Goal: Information Seeking & Learning: Stay updated

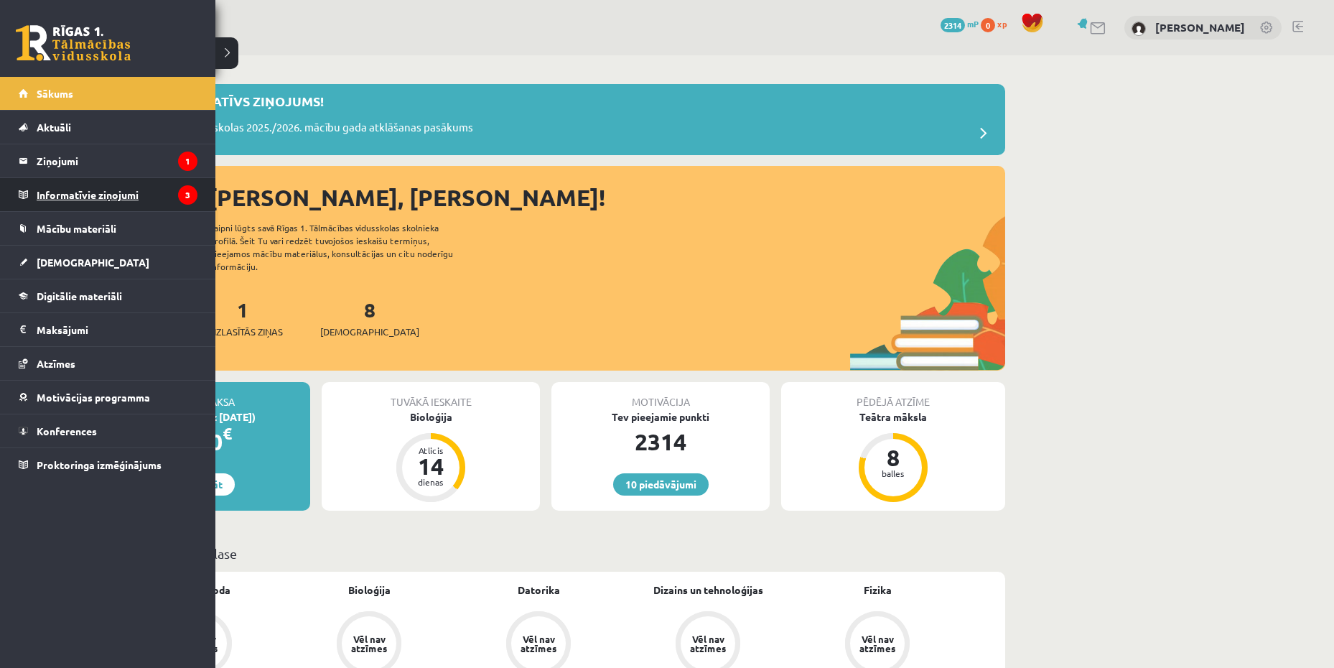
click at [118, 183] on legend "Informatīvie ziņojumi 3" at bounding box center [117, 194] width 161 height 33
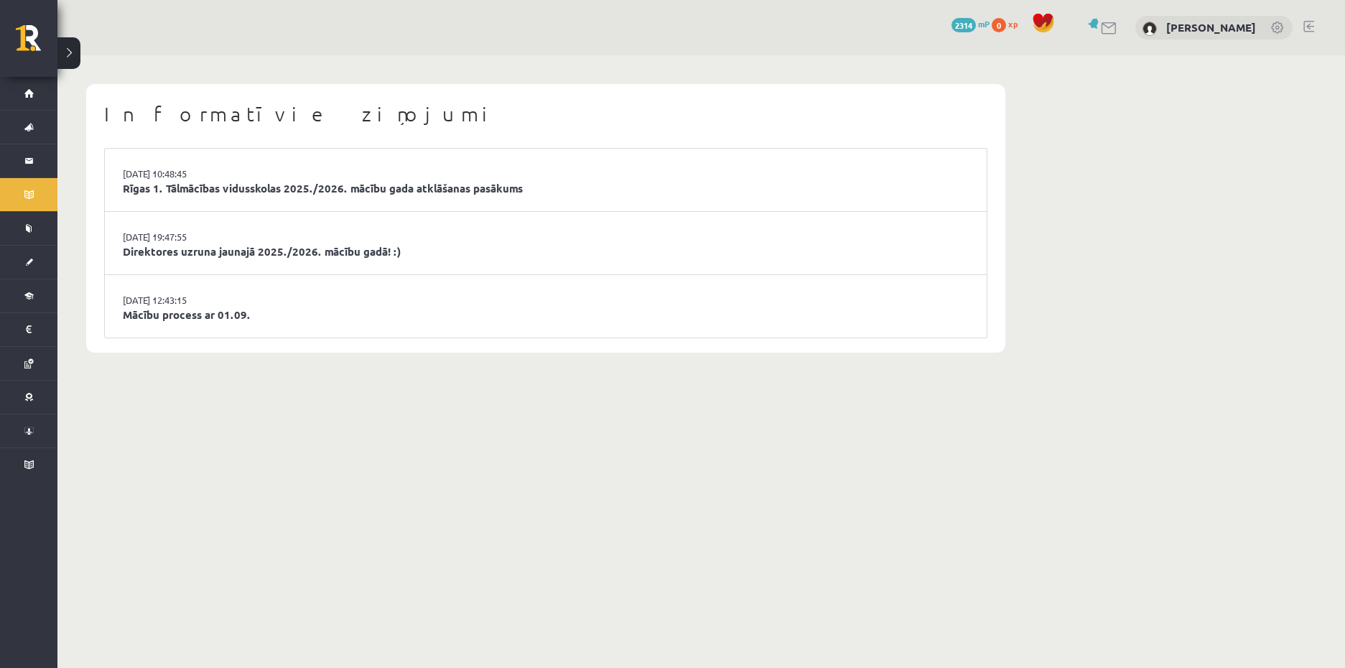
click at [339, 493] on body "10 Dāvanas 2314 mP 0 xp [PERSON_NAME] Sākums Aktuāli Kā mācīties eSKOLĀ Kontakt…" at bounding box center [672, 334] width 1345 height 668
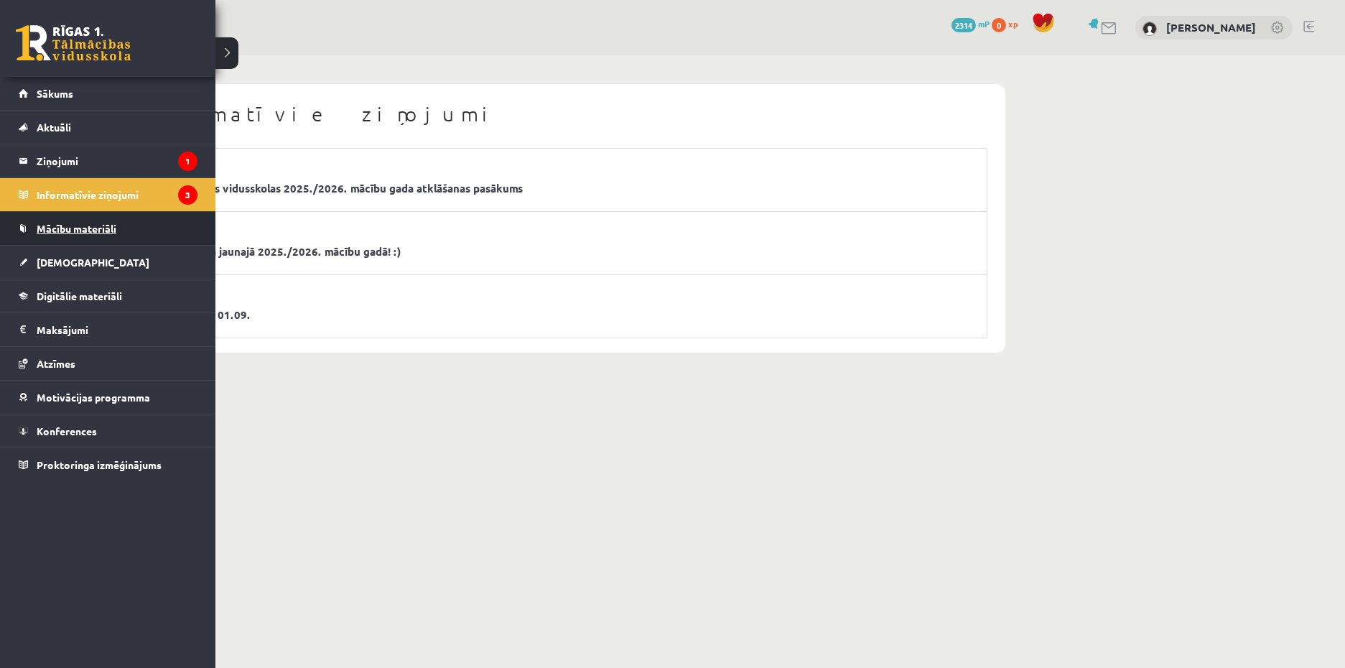
click at [47, 220] on link "Mācību materiāli" at bounding box center [108, 228] width 179 height 33
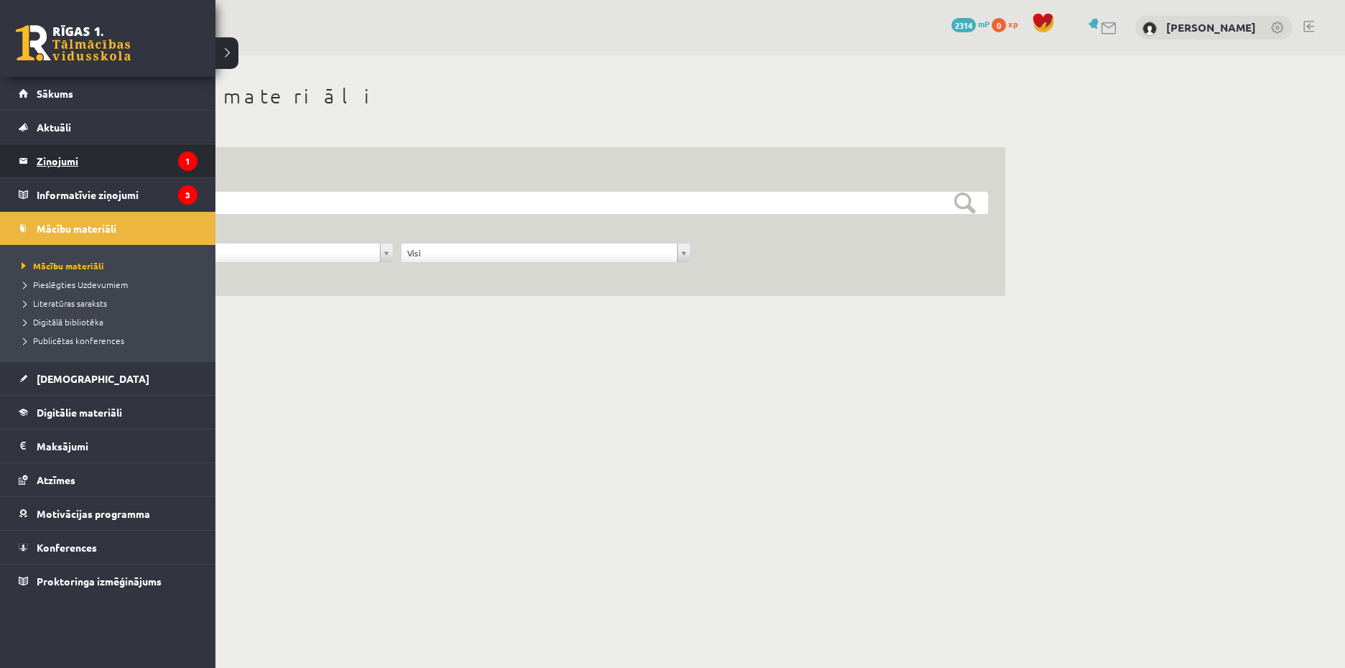
click at [127, 160] on legend "Ziņojumi 1" at bounding box center [117, 160] width 161 height 33
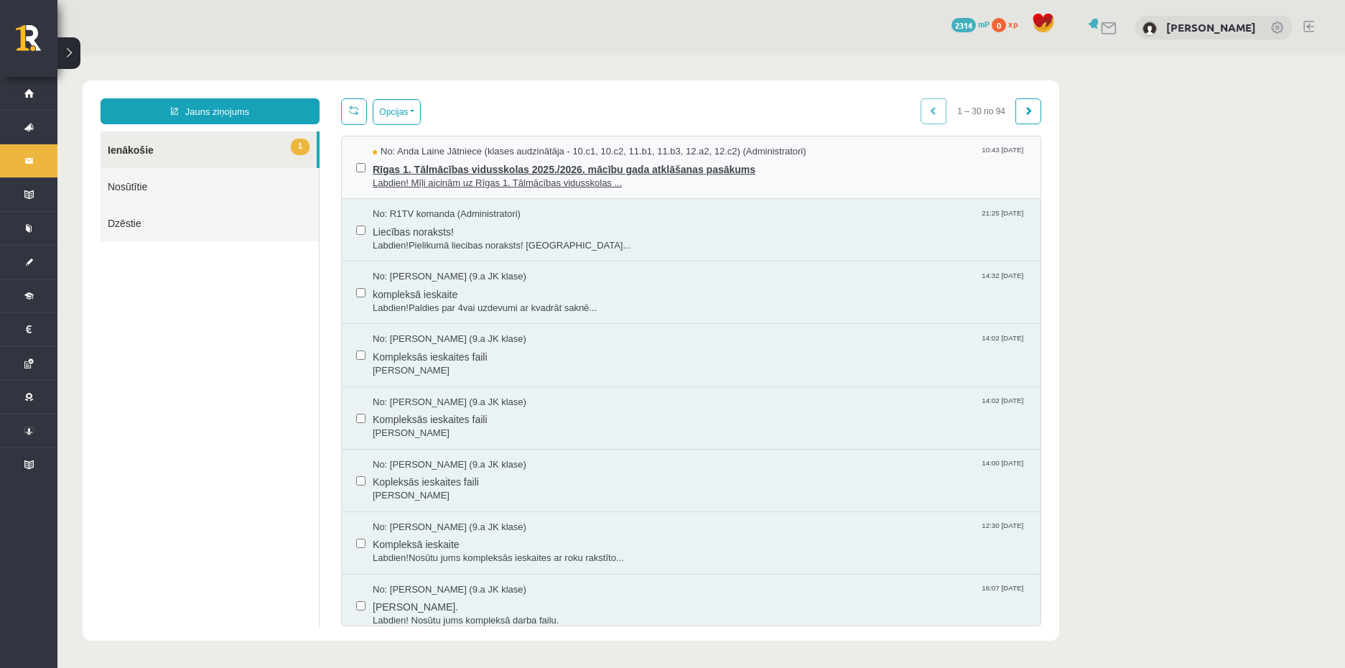
click at [474, 168] on span "Rīgas 1. Tālmācības vidusskolas 2025./2026. mācību gada atklāšanas pasākums" at bounding box center [699, 168] width 653 height 18
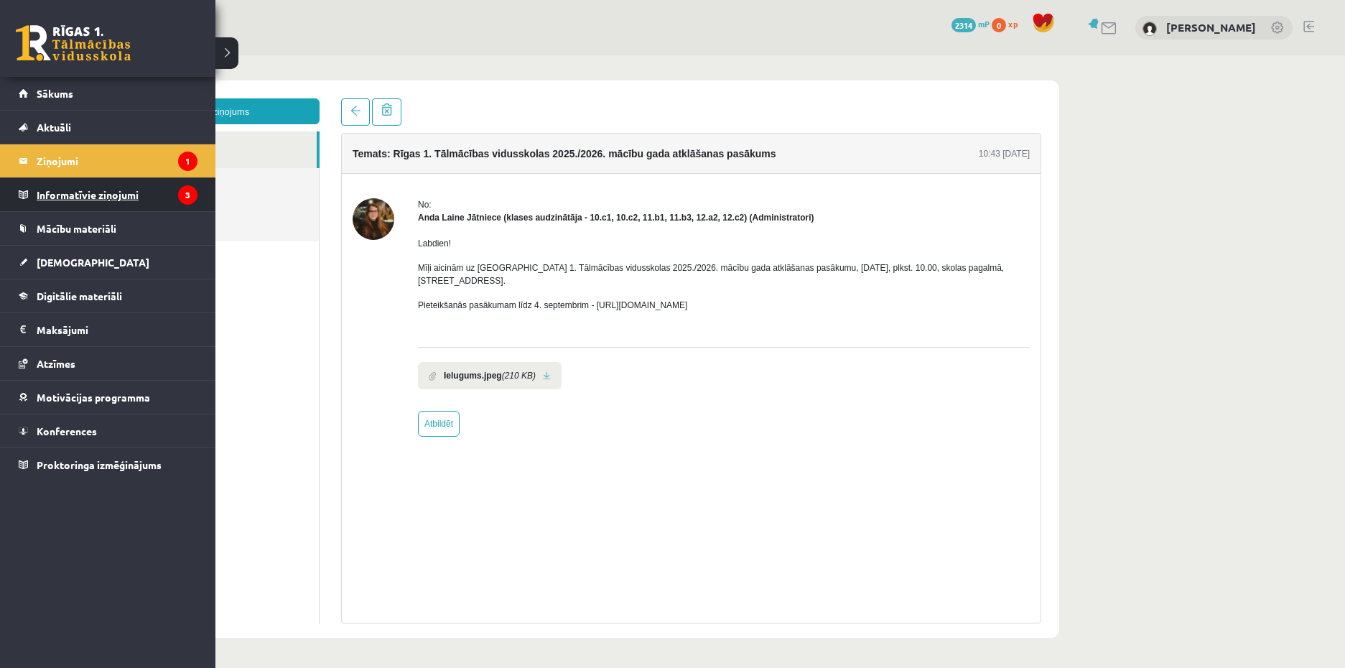
click at [61, 209] on legend "Informatīvie ziņojumi 3" at bounding box center [117, 194] width 161 height 33
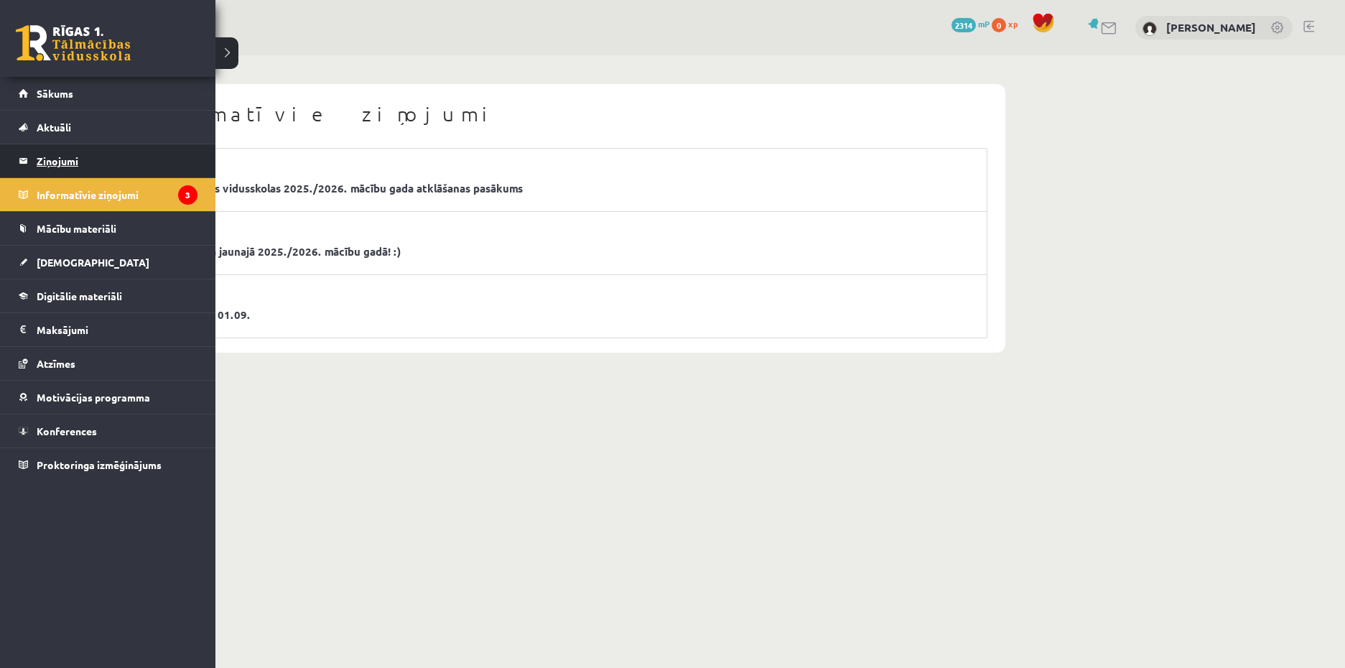
click at [28, 172] on link "Ziņojumi 1" at bounding box center [108, 160] width 179 height 33
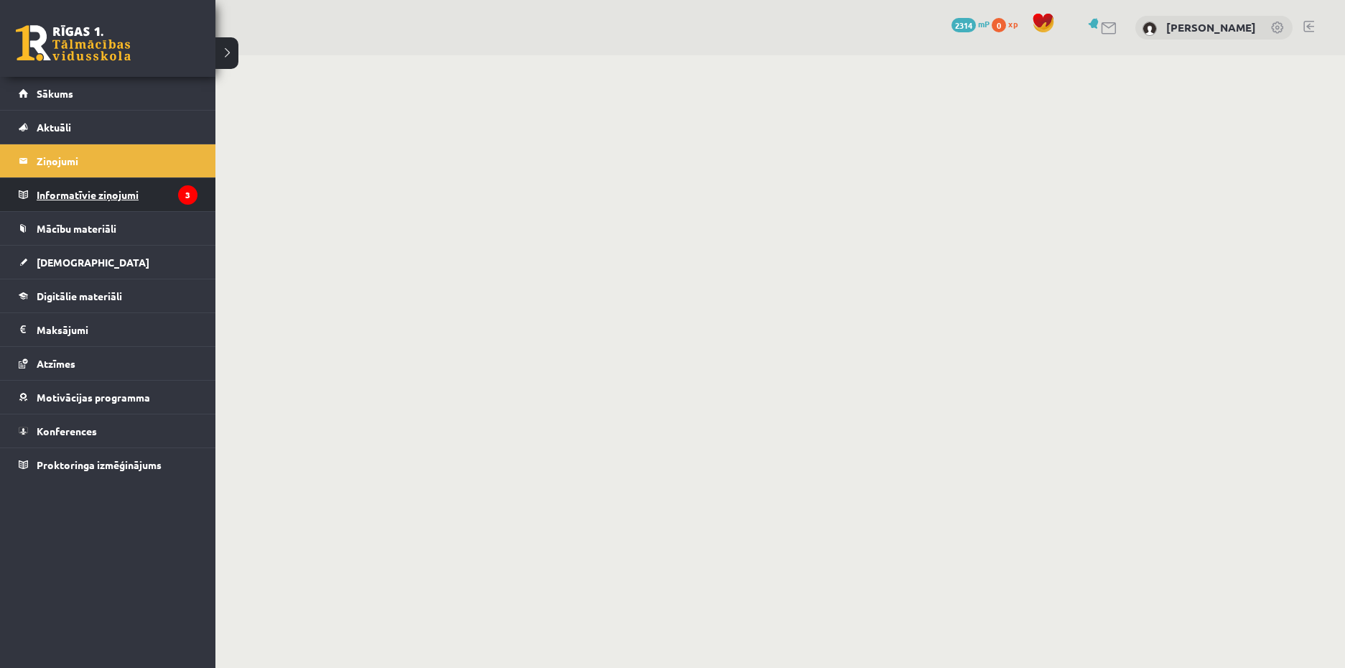
click at [28, 191] on link "Informatīvie ziņojumi 3" at bounding box center [108, 194] width 179 height 33
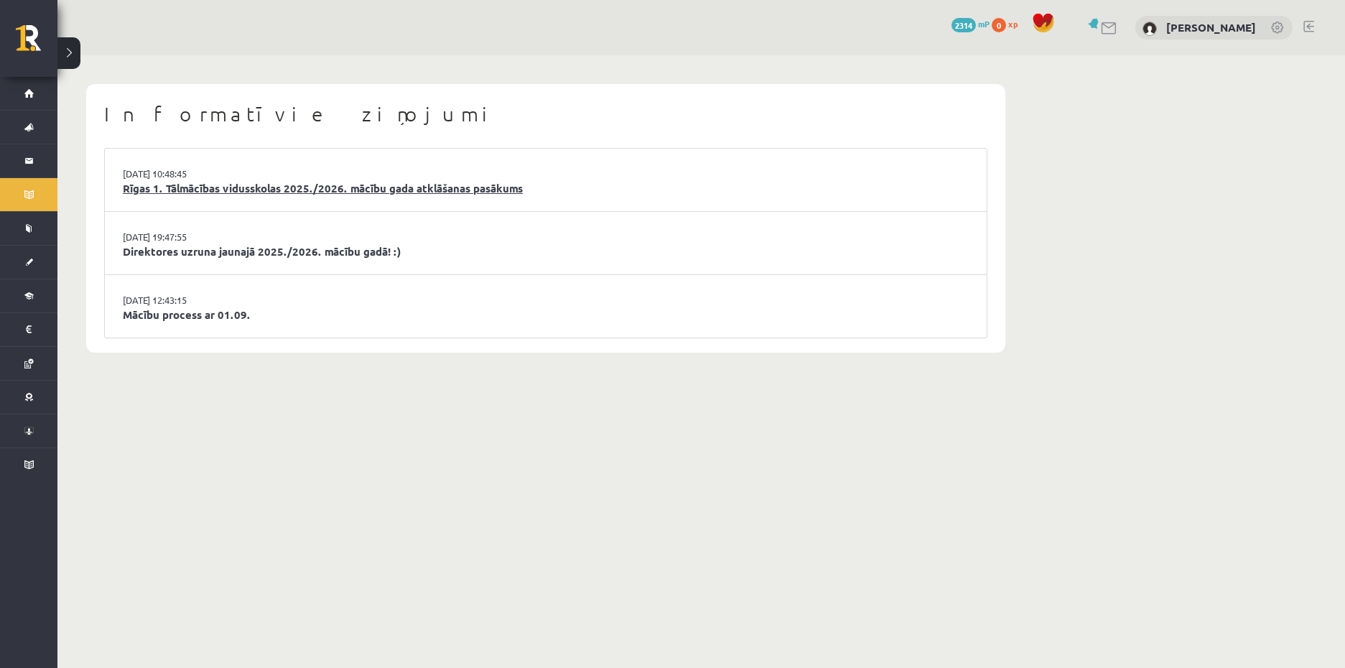
click at [404, 182] on link "Rīgas 1. Tālmācības vidusskolas 2025./2026. mācību gada atklāšanas pasākums" at bounding box center [546, 188] width 846 height 17
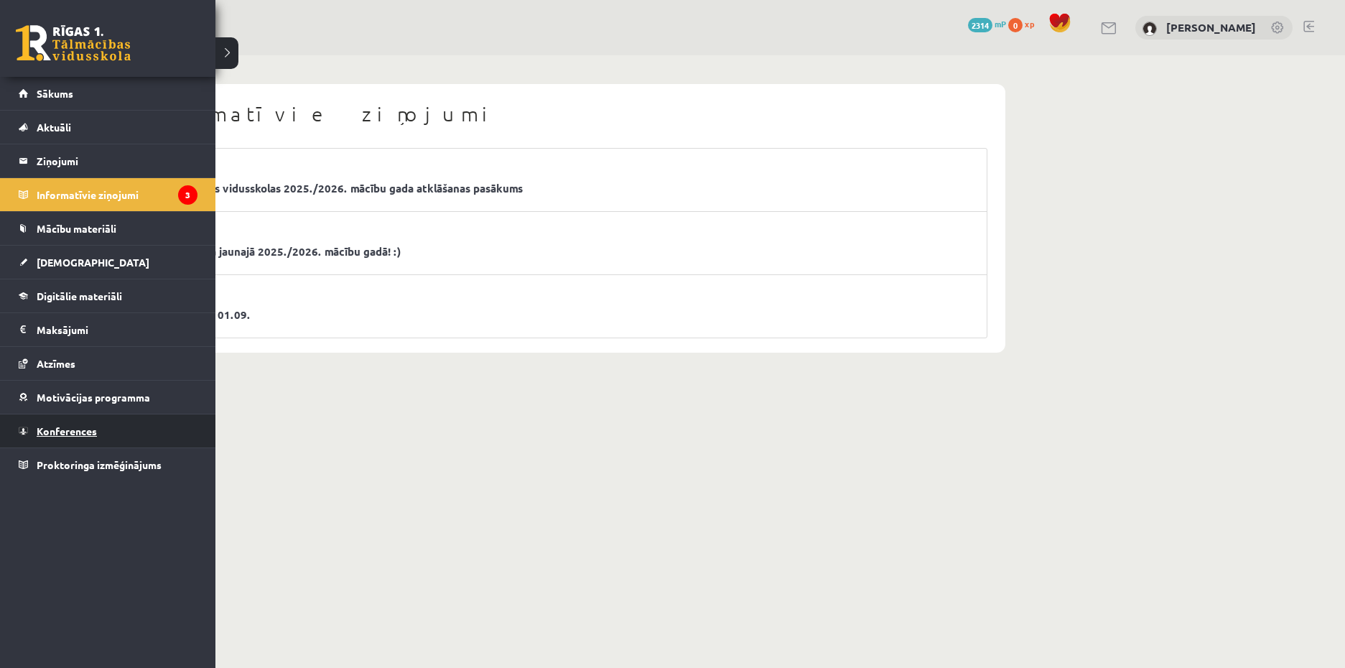
click at [53, 427] on span "Konferences" at bounding box center [67, 430] width 60 height 13
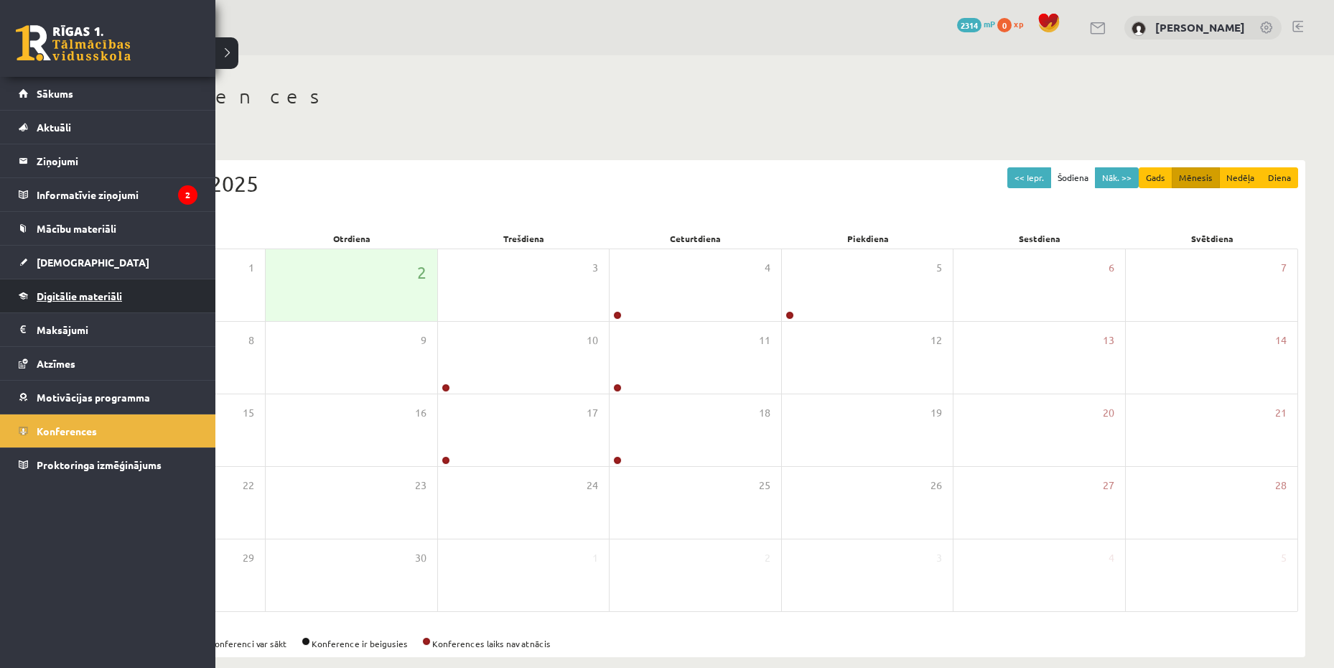
click at [73, 284] on link "Digitālie materiāli" at bounding box center [108, 295] width 179 height 33
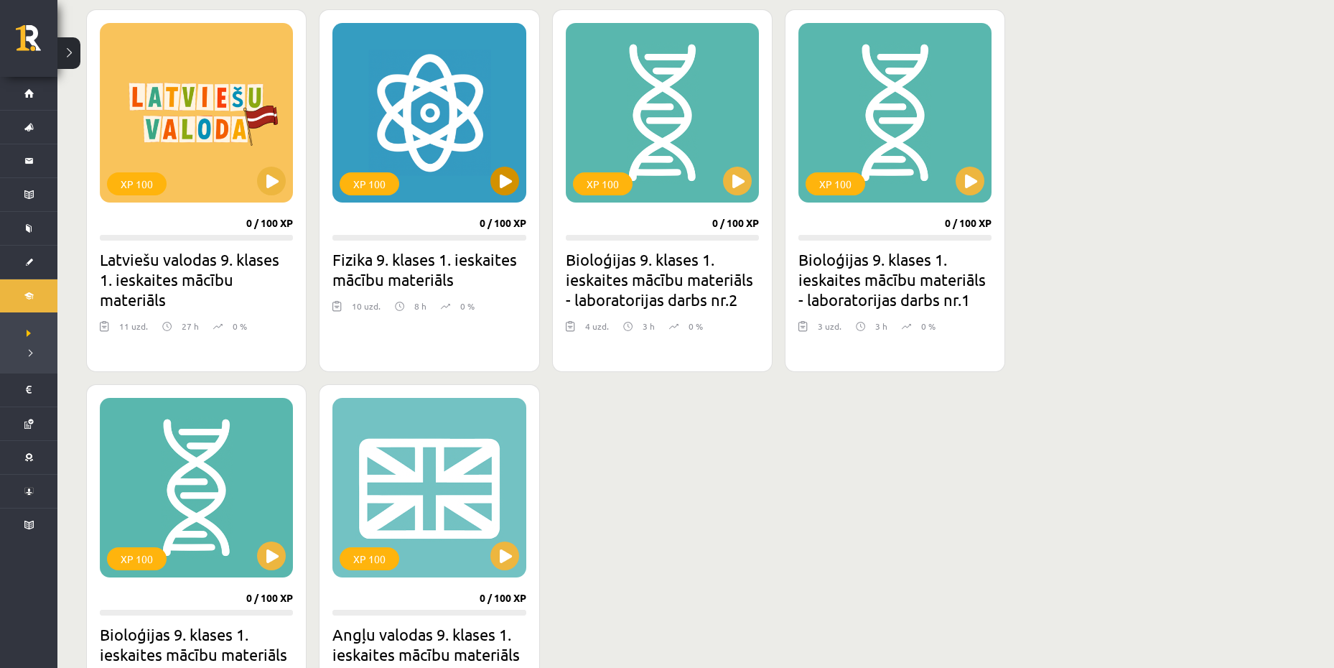
scroll to position [425, 0]
